Goal: Check status: Check status

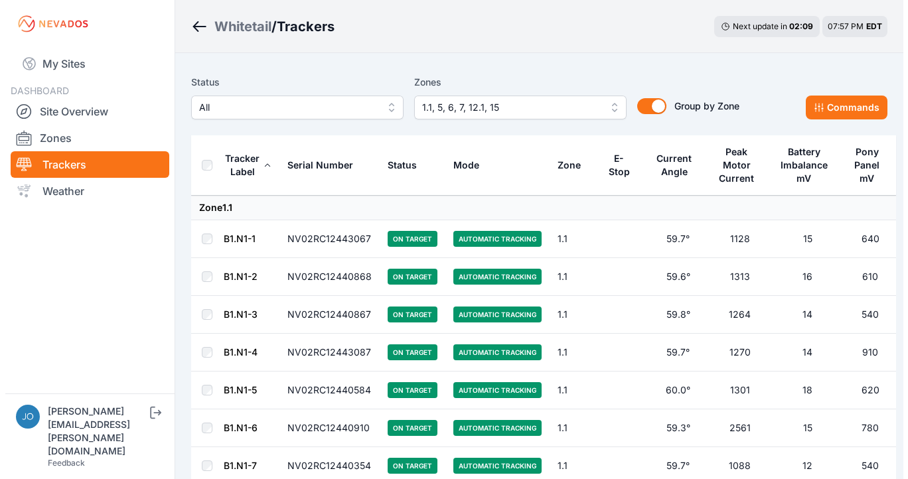
scroll to position [19, 0]
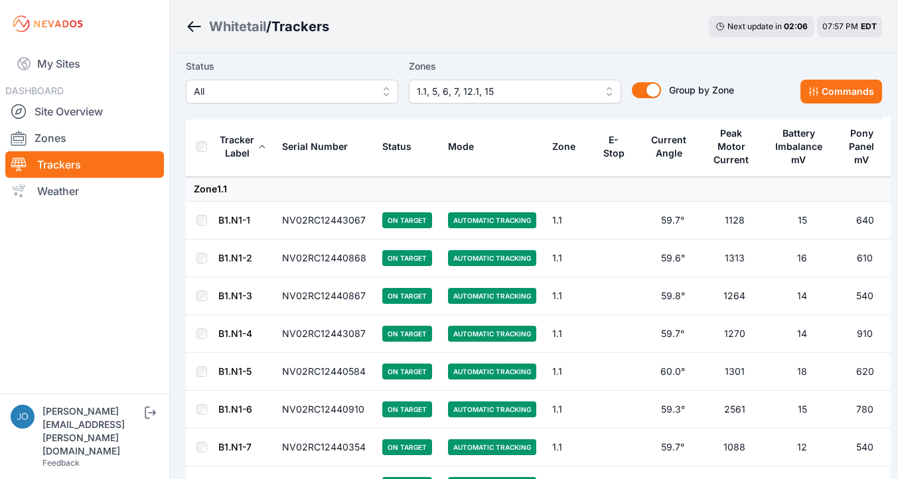
click at [321, 94] on span "All" at bounding box center [283, 92] width 178 height 16
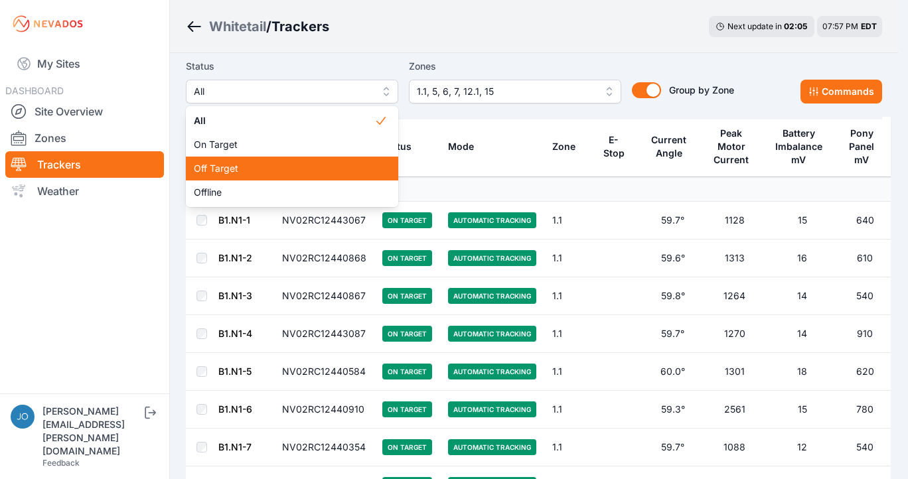
click at [288, 177] on div "Off Target" at bounding box center [292, 169] width 212 height 24
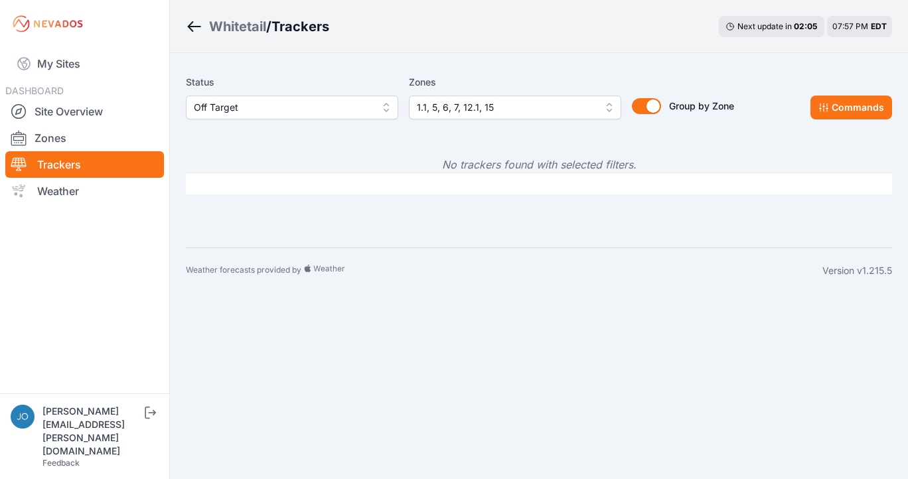
click at [299, 108] on span "Off Target" at bounding box center [283, 108] width 178 height 16
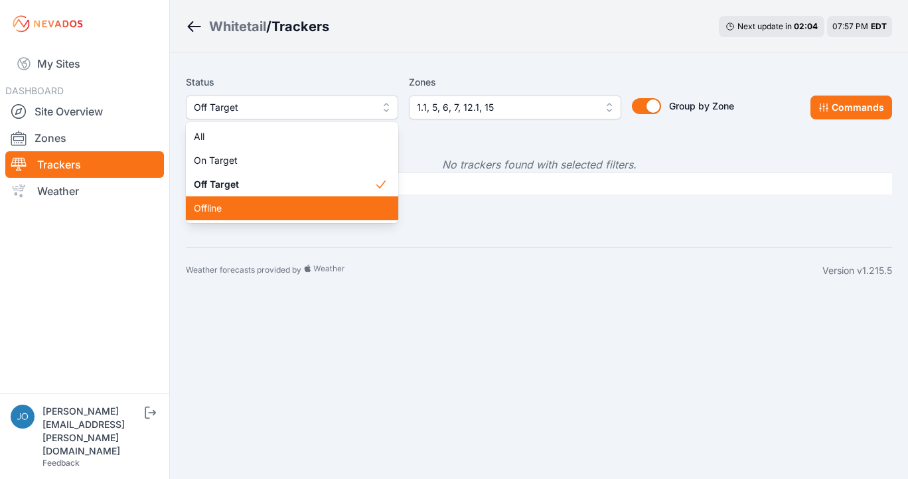
click at [230, 212] on span "Offline" at bounding box center [284, 208] width 181 height 13
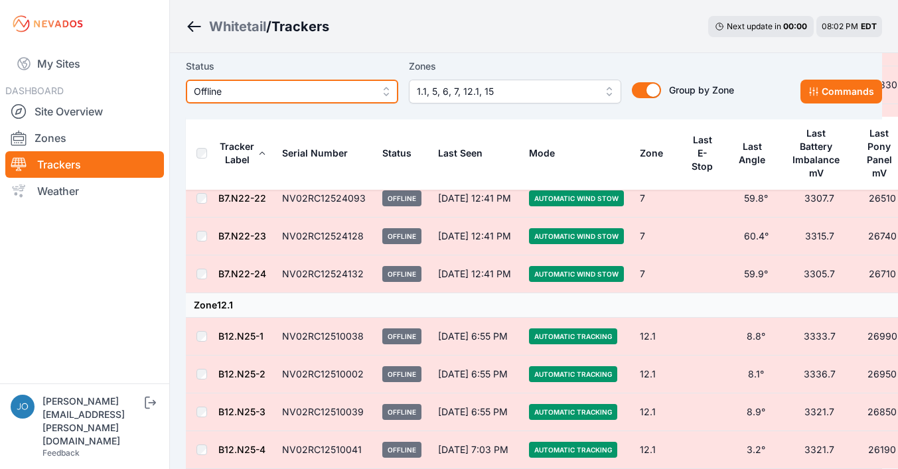
scroll to position [7584, 0]
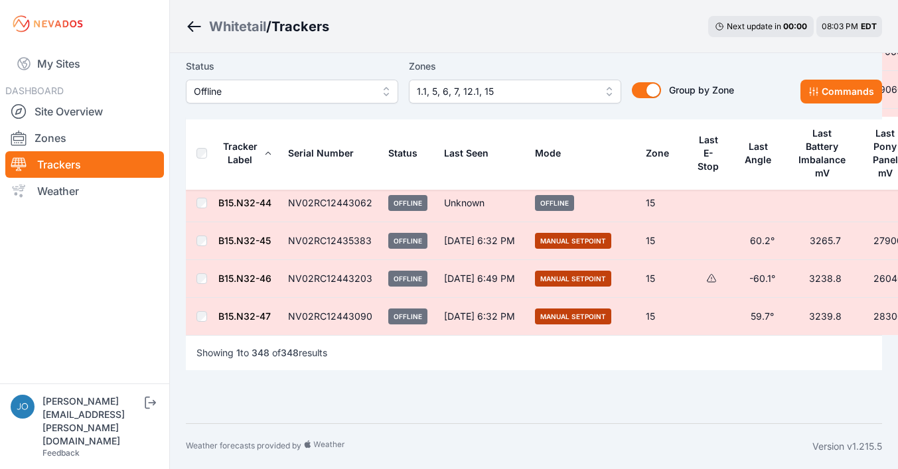
scroll to position [13189, 0]
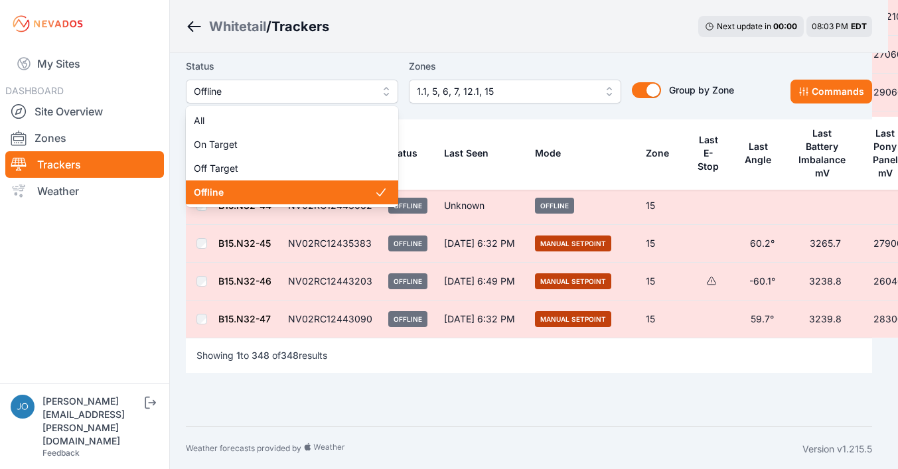
click at [344, 98] on span "Offline" at bounding box center [283, 92] width 178 height 16
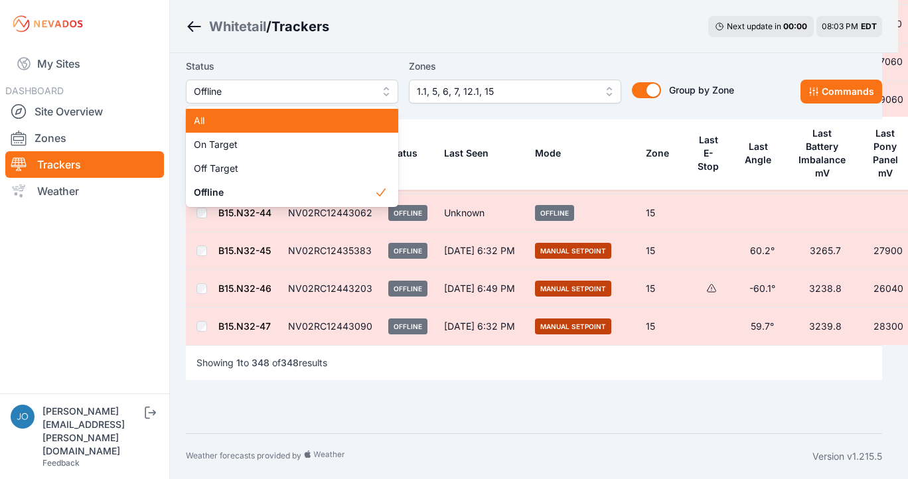
click at [229, 122] on span "All" at bounding box center [284, 120] width 181 height 13
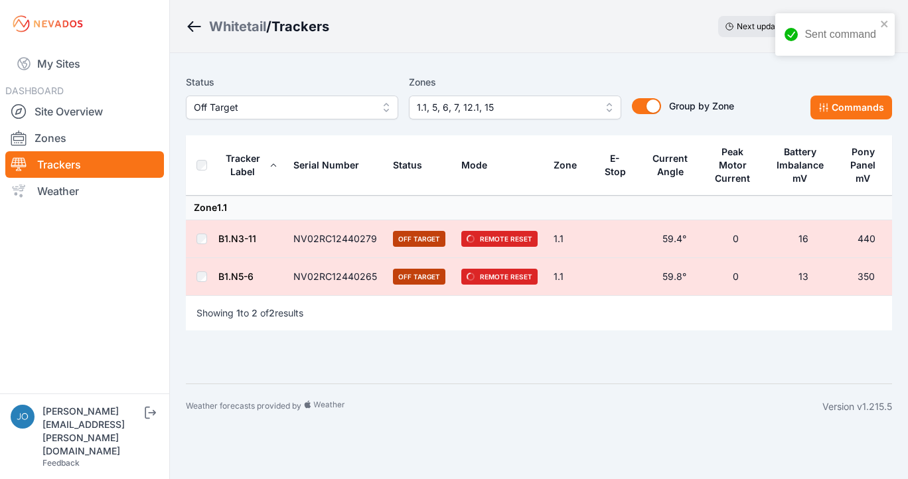
click at [268, 88] on label "Status" at bounding box center [292, 82] width 212 height 16
click at [262, 103] on span "Off Target" at bounding box center [283, 108] width 178 height 16
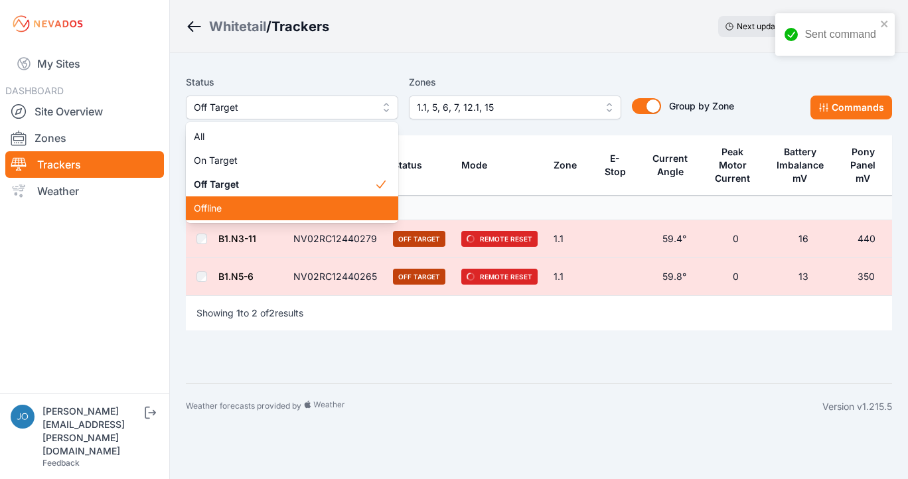
click at [248, 203] on span "Offline" at bounding box center [284, 208] width 181 height 13
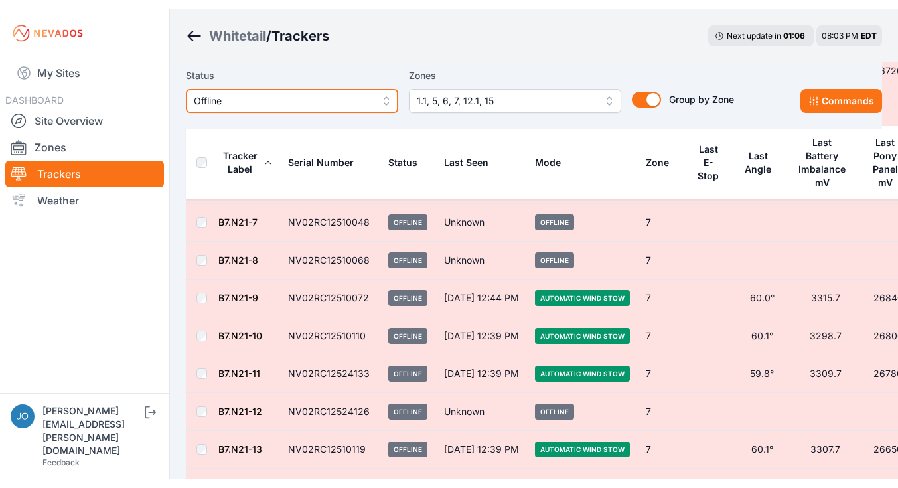
scroll to position [6272, 0]
